Goal: Task Accomplishment & Management: Manage account settings

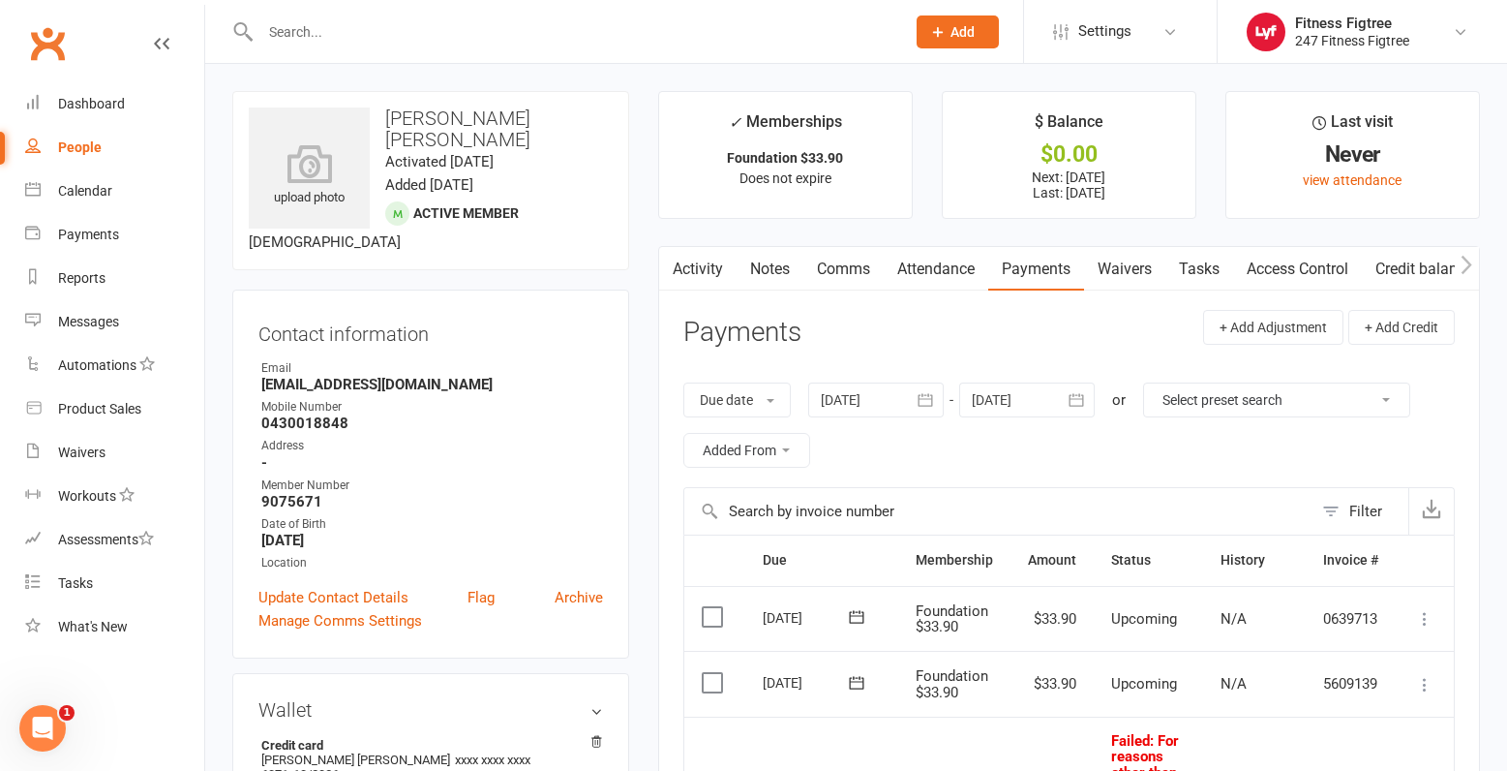
click at [66, 149] on div "People" at bounding box center [80, 146] width 44 height 15
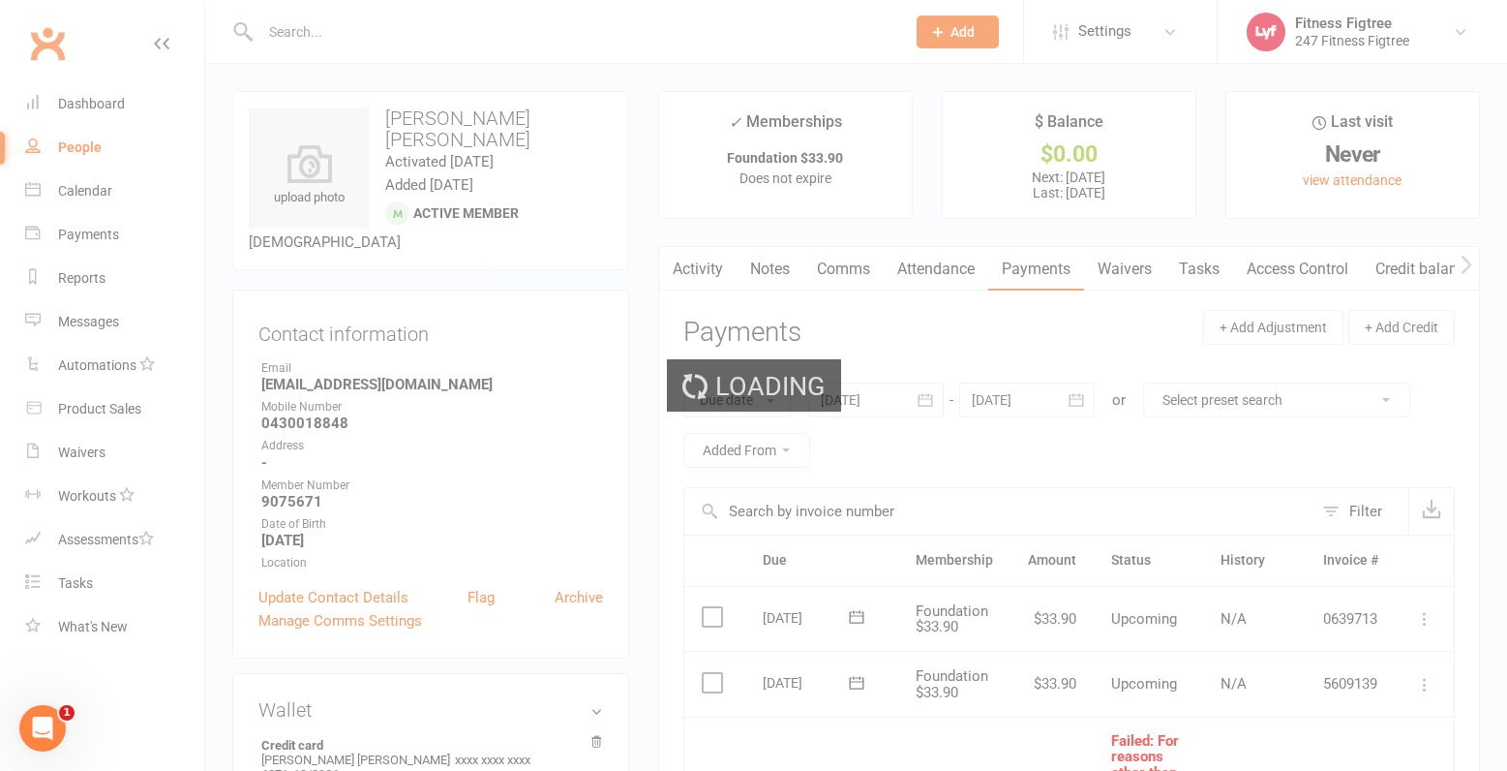
select select "25"
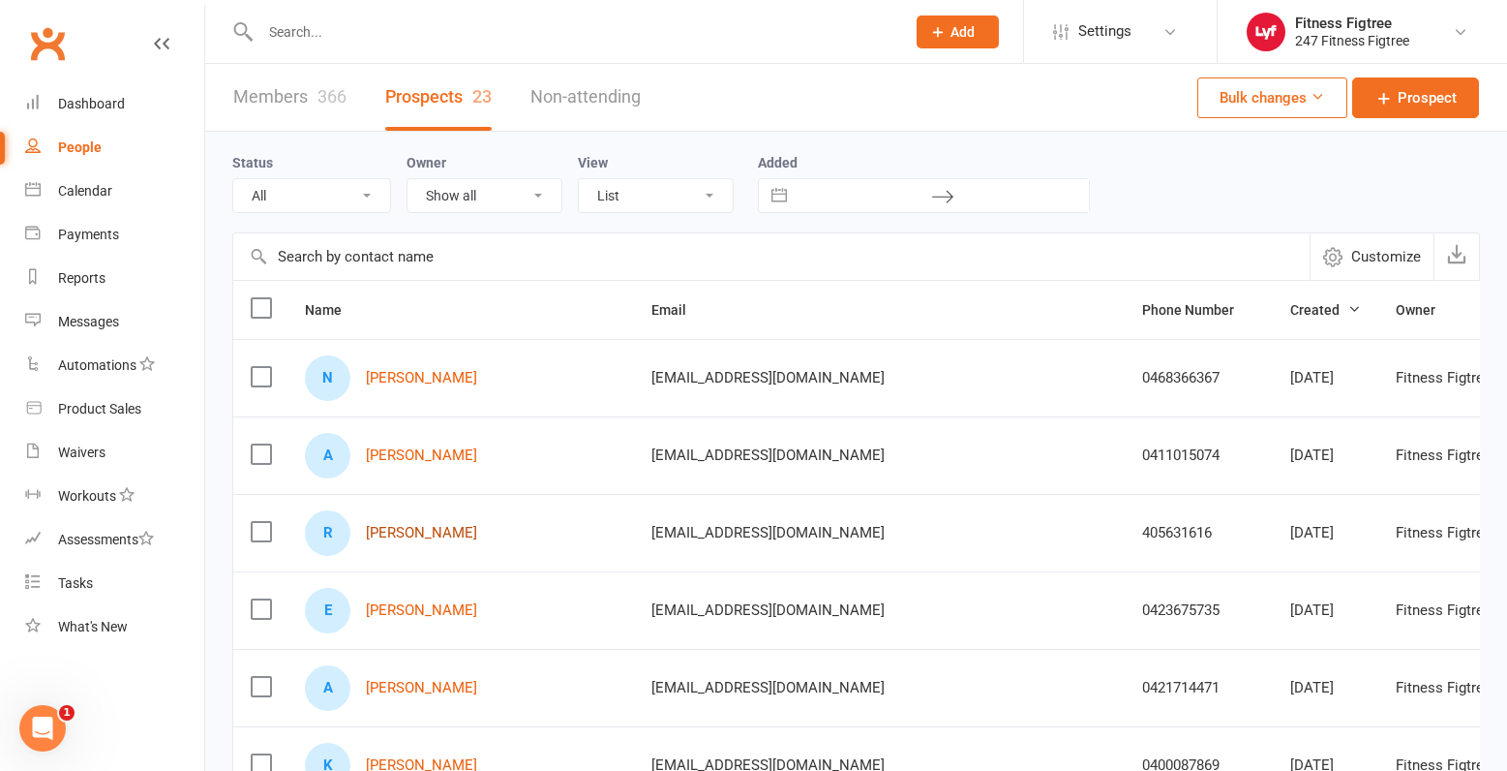
click at [401, 533] on link "[PERSON_NAME]" at bounding box center [421, 533] width 111 height 16
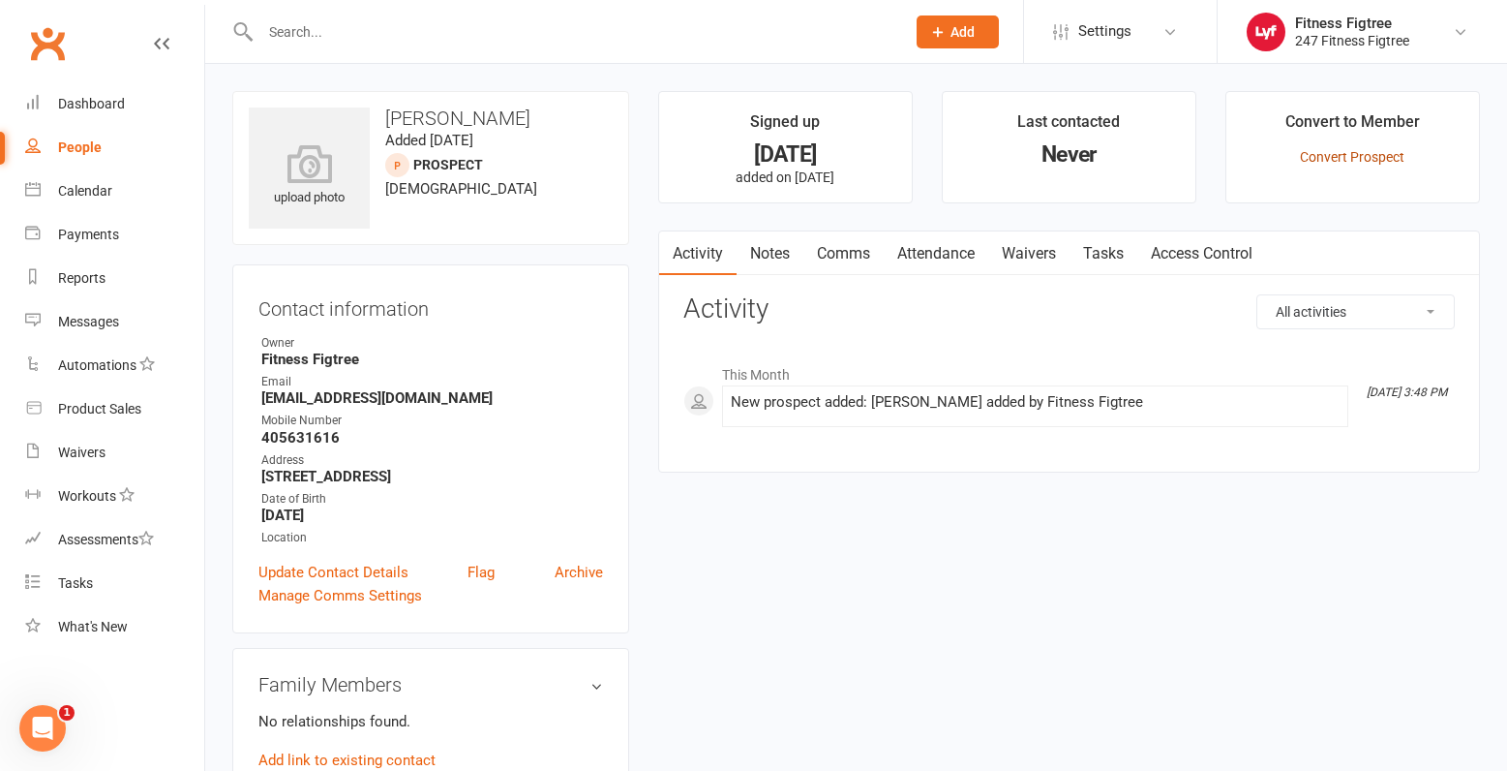
click at [1329, 157] on link "Convert Prospect" at bounding box center [1352, 156] width 105 height 15
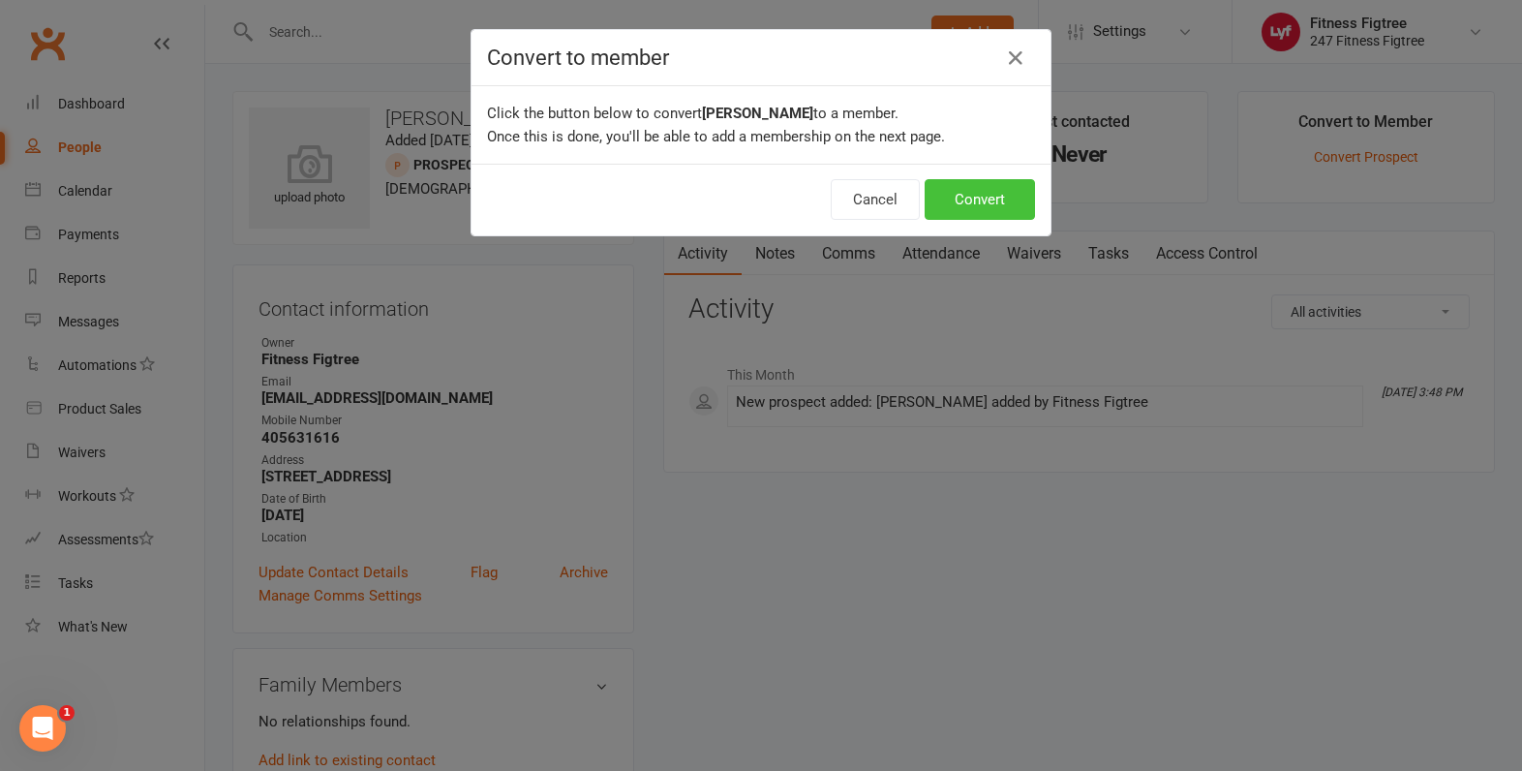
click at [987, 196] on button "Convert" at bounding box center [980, 199] width 110 height 41
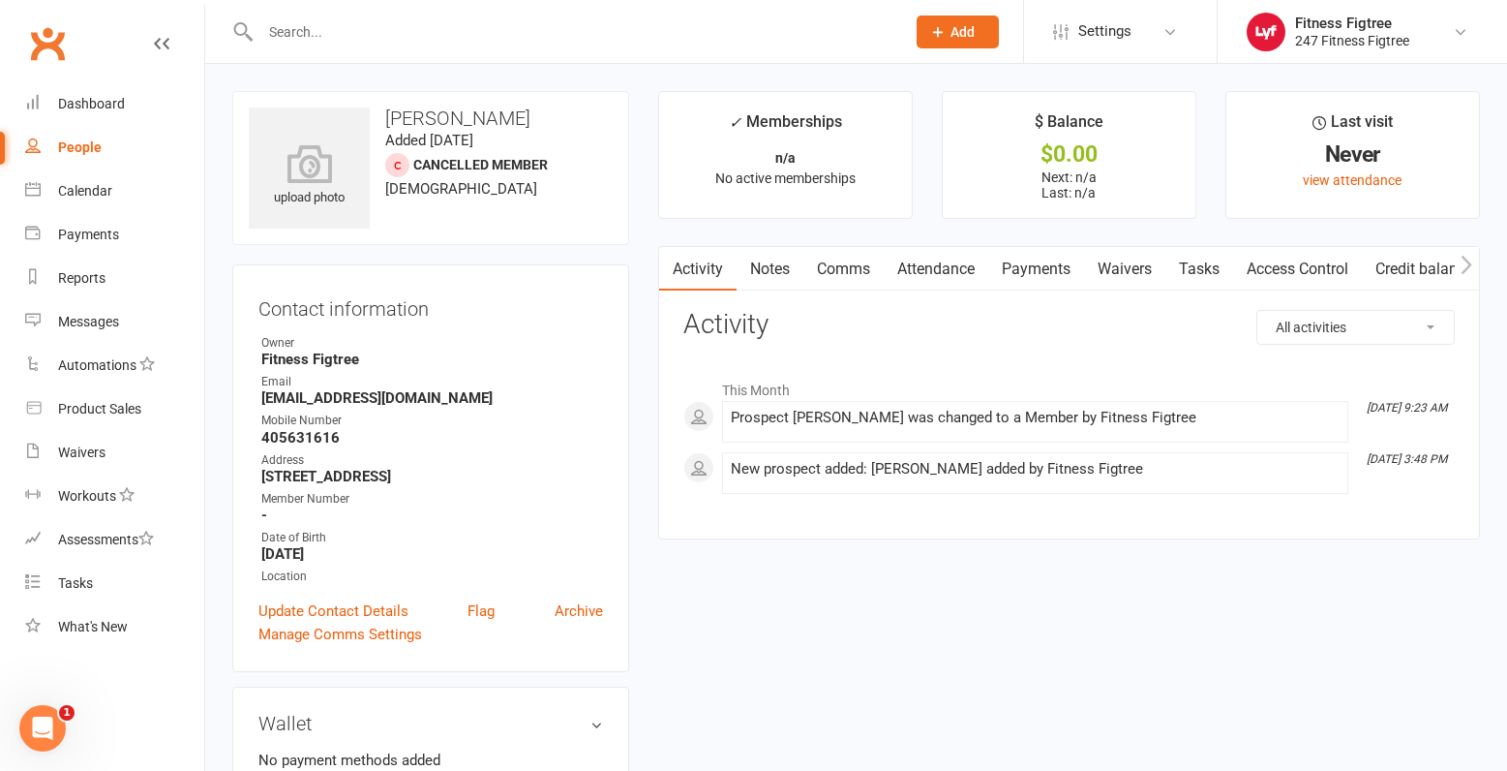
click at [1279, 268] on link "Access Control" at bounding box center [1297, 269] width 129 height 45
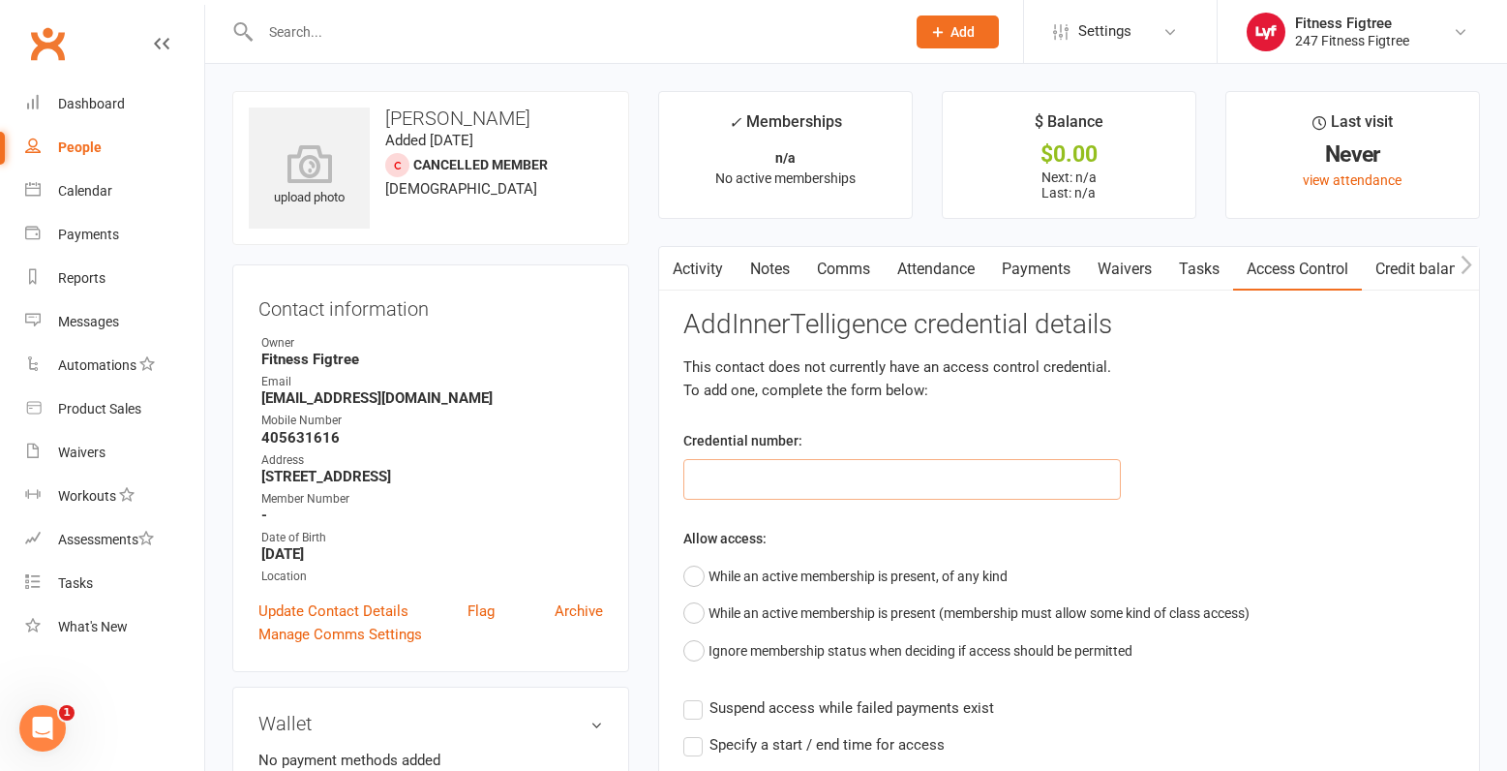
click at [839, 470] on input "text" at bounding box center [903, 479] width 439 height 41
type input "9152465"
click at [690, 580] on button "While an active membership is present, of any kind" at bounding box center [846, 576] width 324 height 37
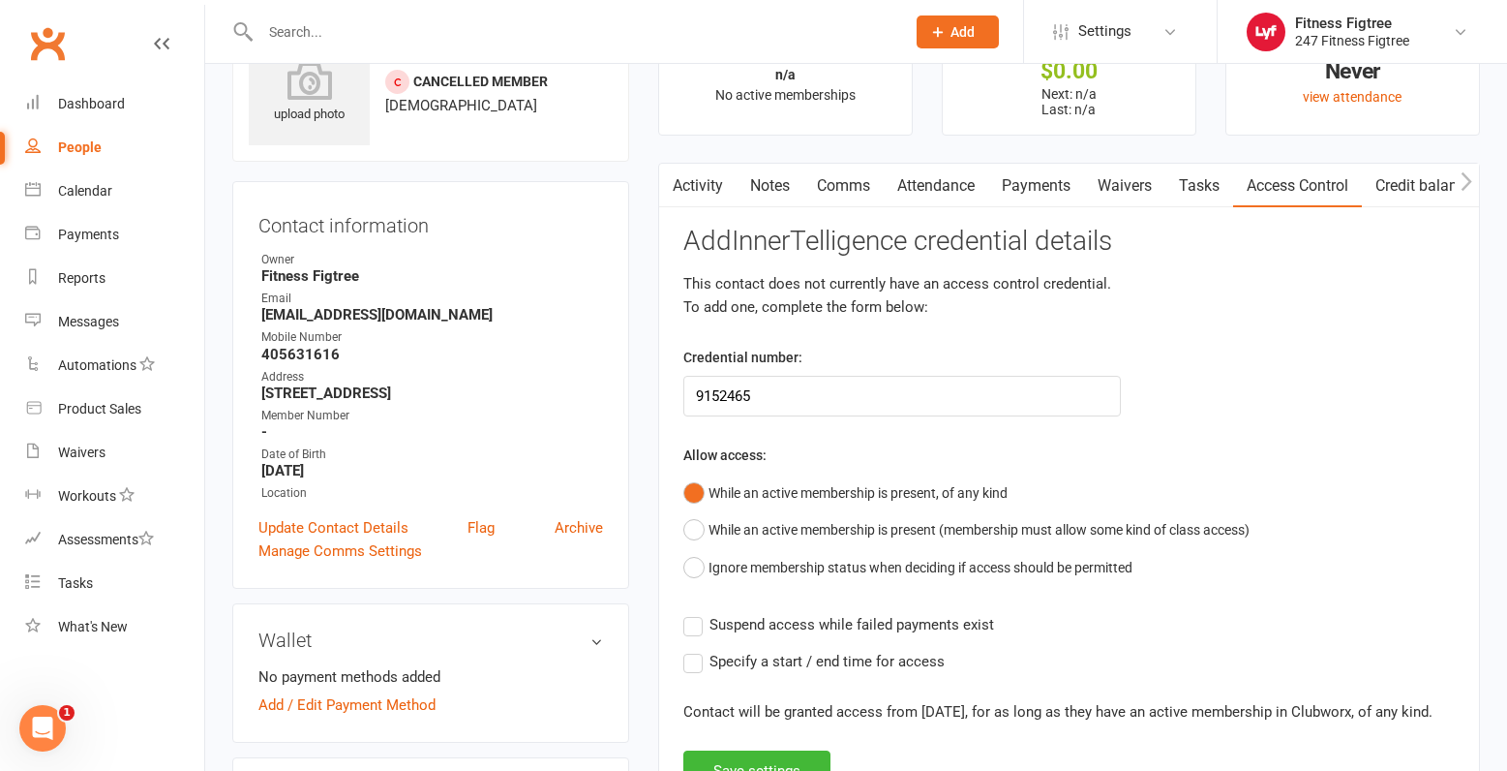
scroll to position [194, 0]
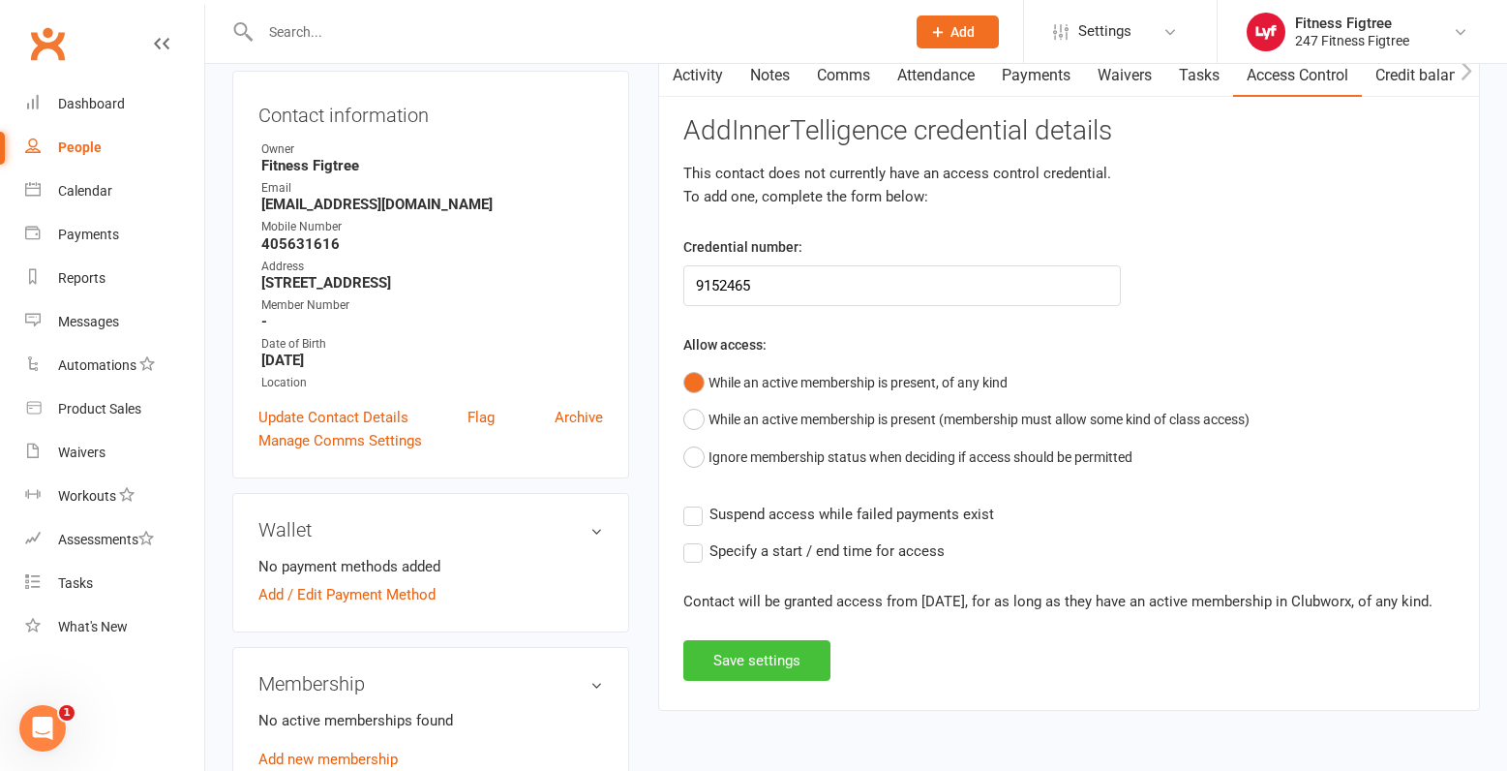
click at [793, 681] on button "Save settings" at bounding box center [757, 660] width 147 height 41
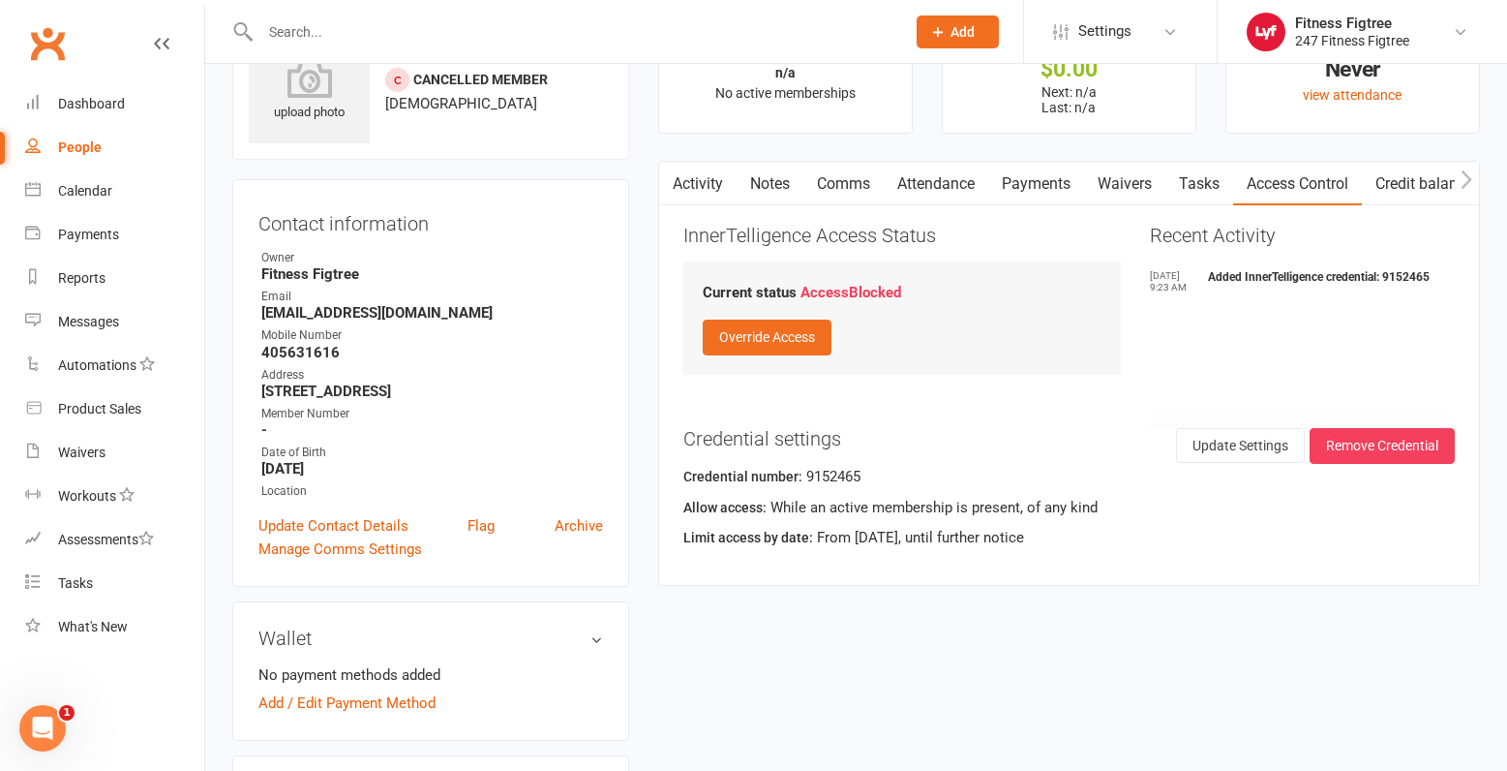
scroll to position [0, 0]
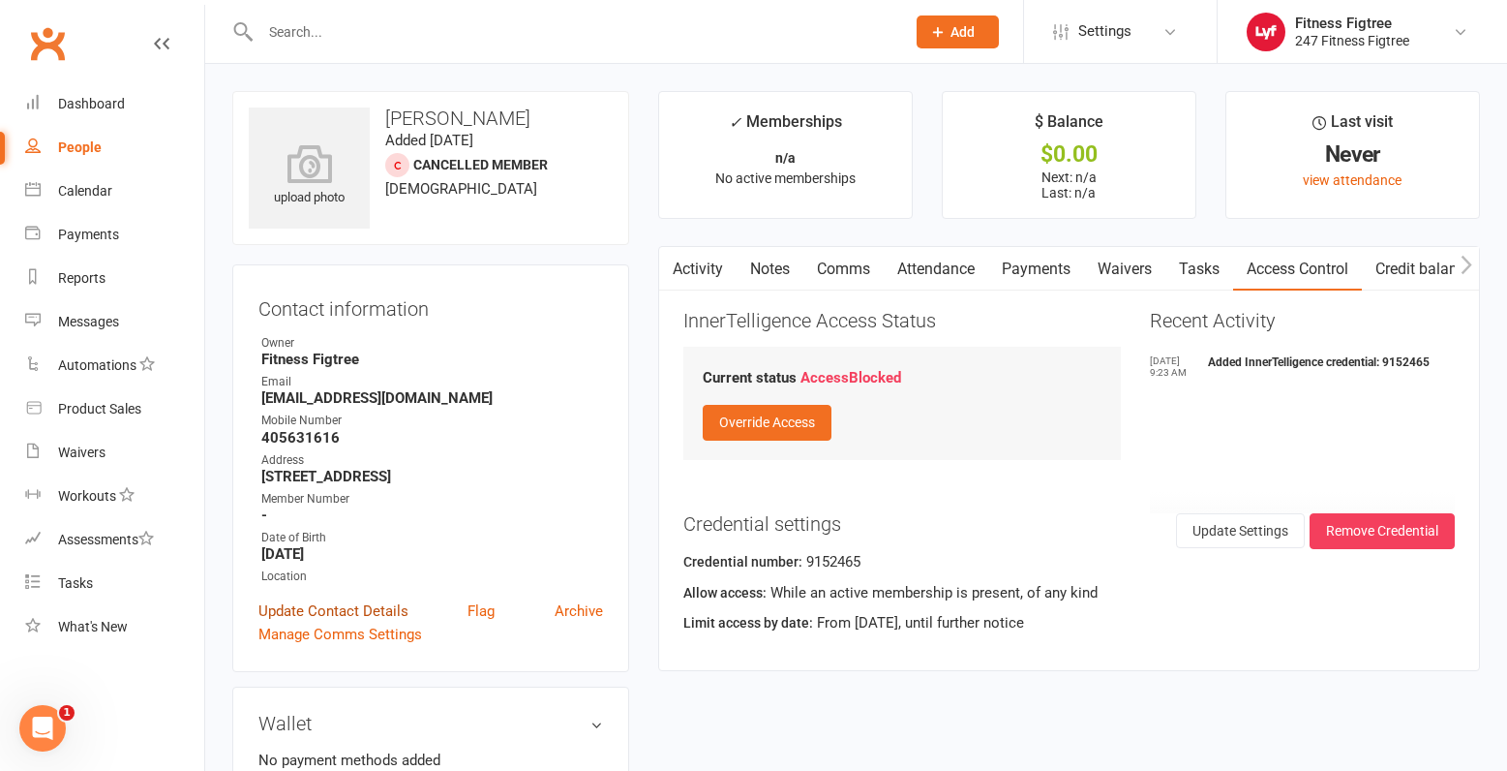
click at [328, 608] on link "Update Contact Details" at bounding box center [333, 610] width 150 height 23
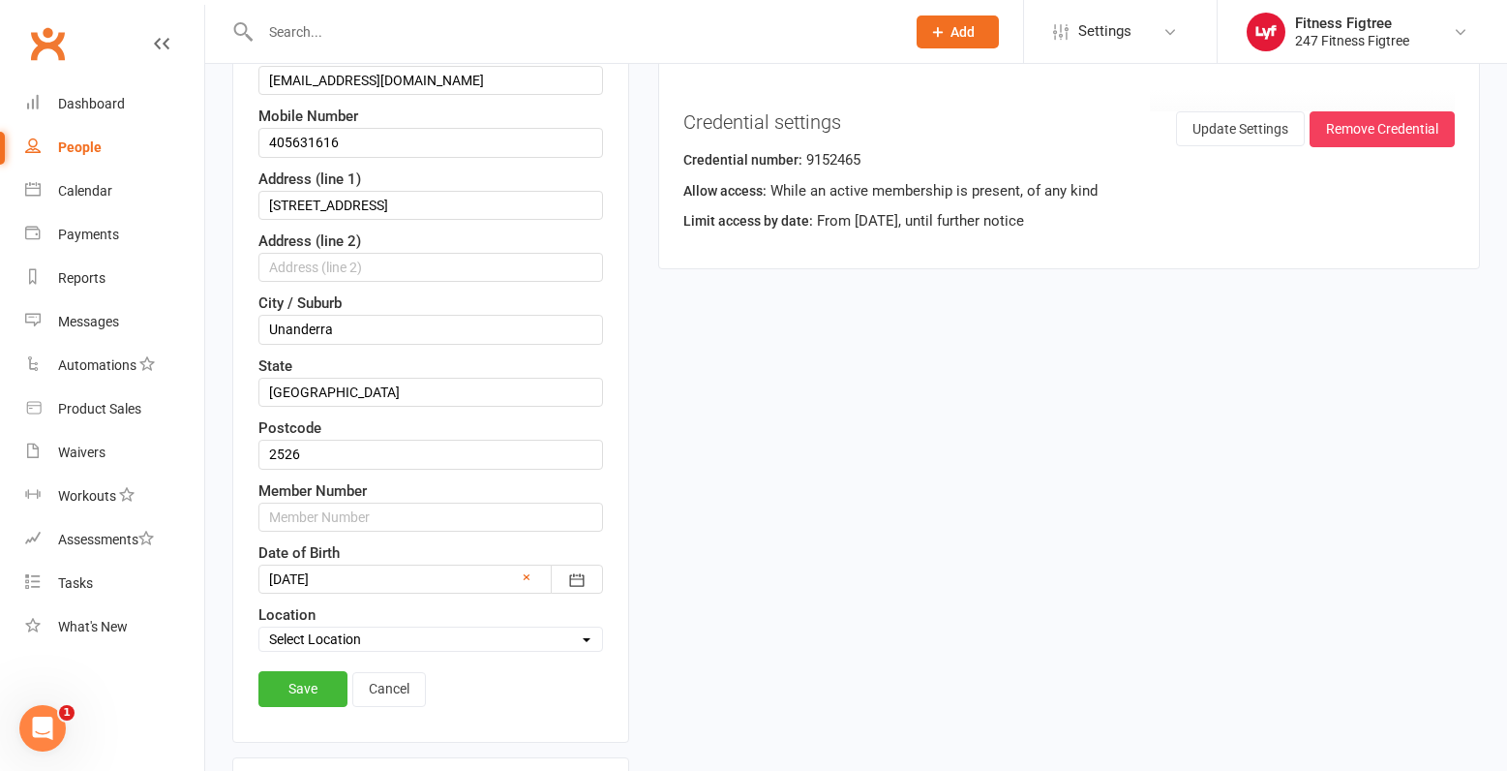
scroll to position [575, 0]
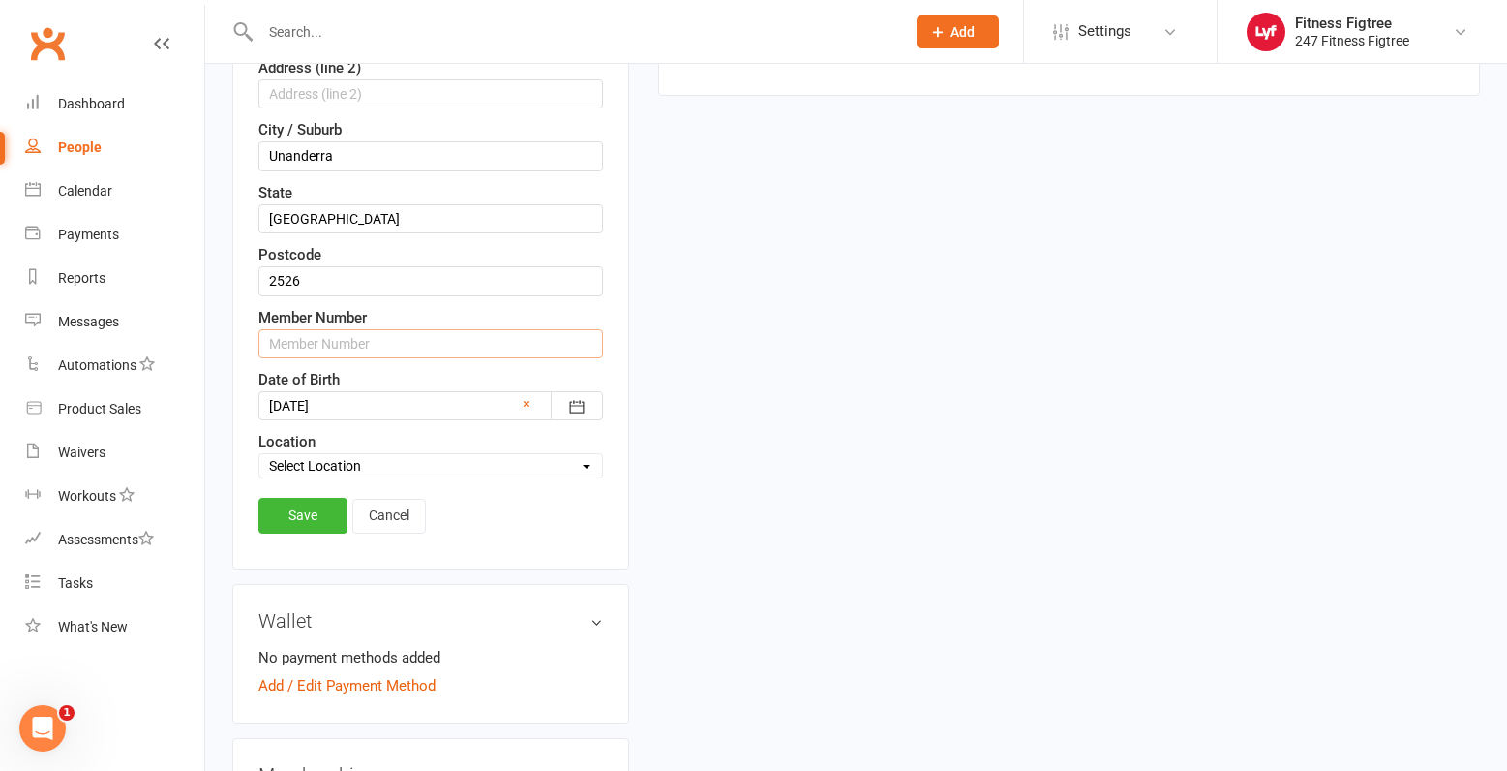
click at [319, 349] on input "text" at bounding box center [430, 343] width 345 height 29
type input "9152465"
click at [290, 512] on link "Save" at bounding box center [302, 515] width 89 height 35
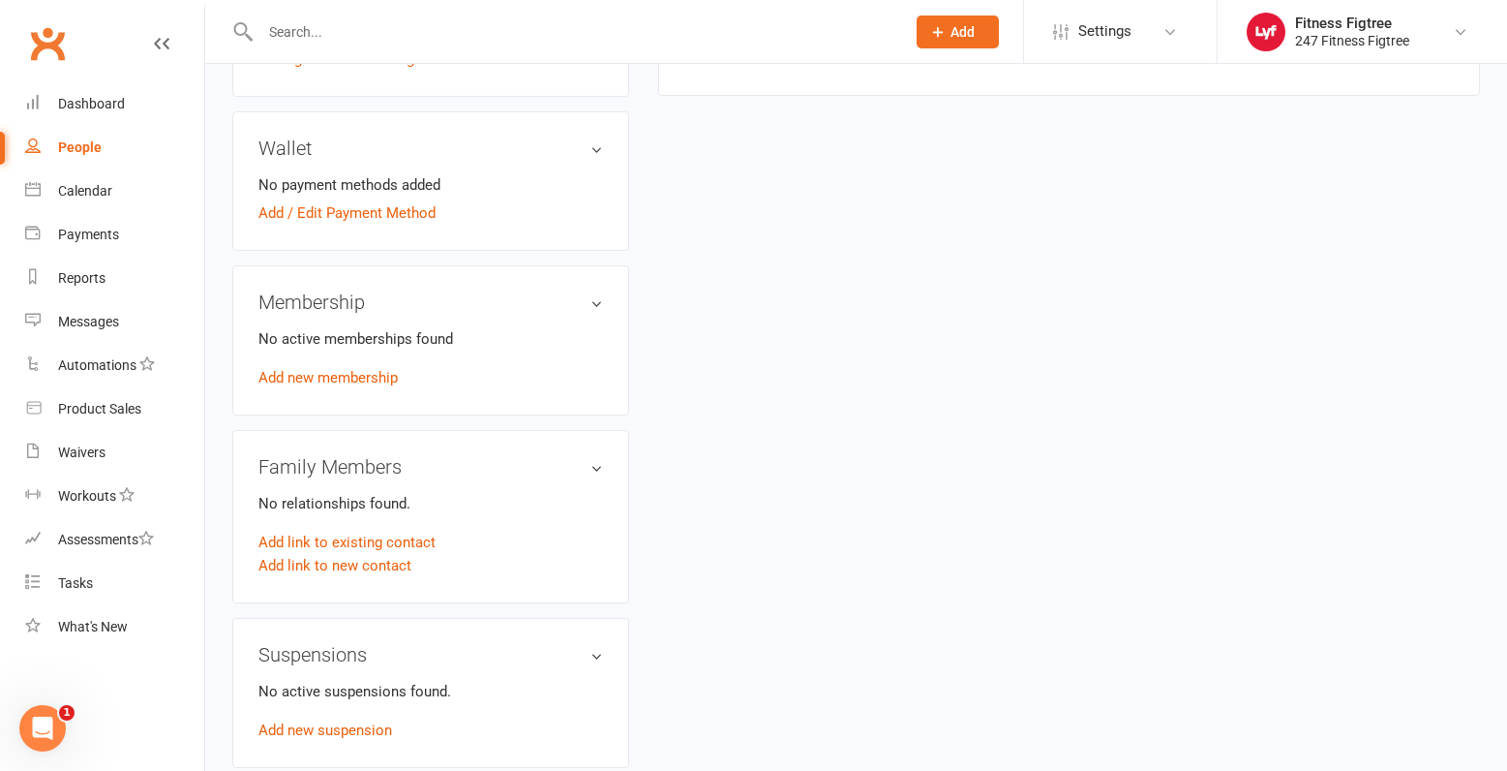
scroll to position [0, 0]
